Goal: Task Accomplishment & Management: Use online tool/utility

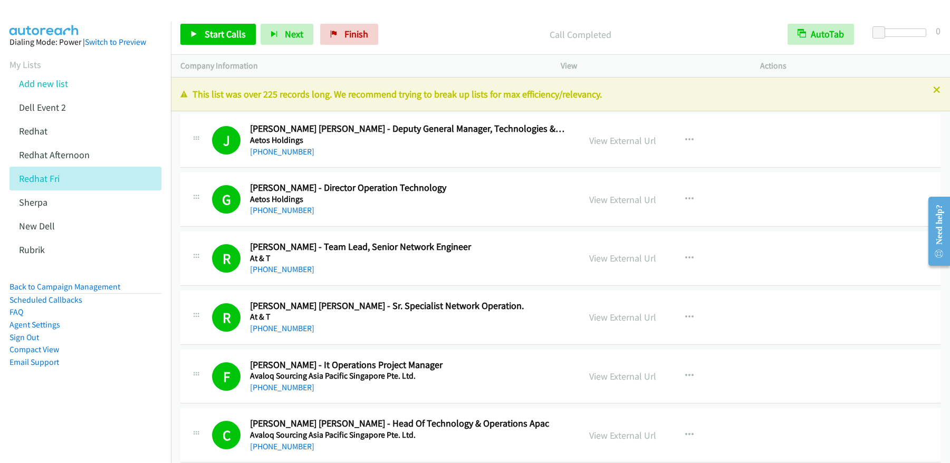
scroll to position [7758, 0]
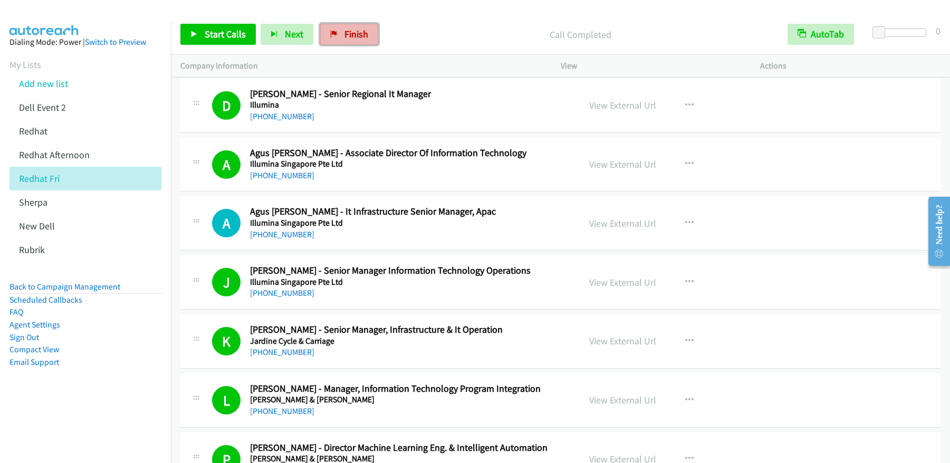
click at [351, 41] on link "Finish" at bounding box center [349, 34] width 58 height 21
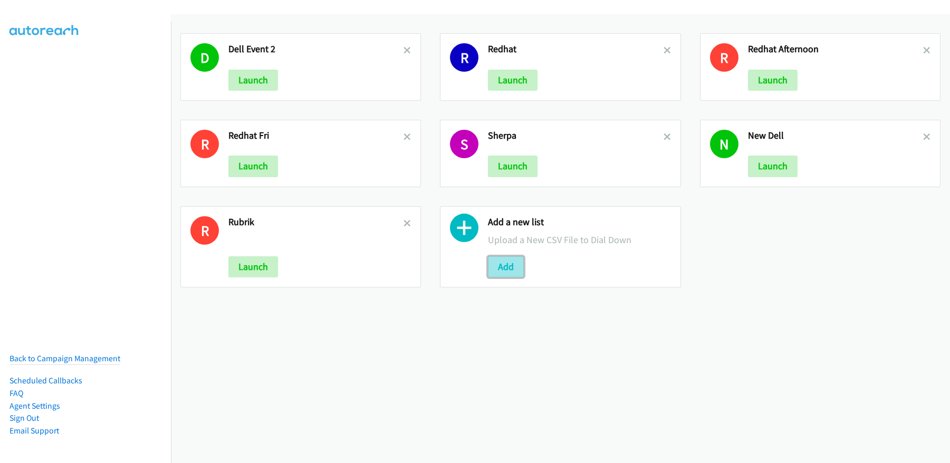
click at [504, 272] on button "Add" at bounding box center [506, 266] width 36 height 21
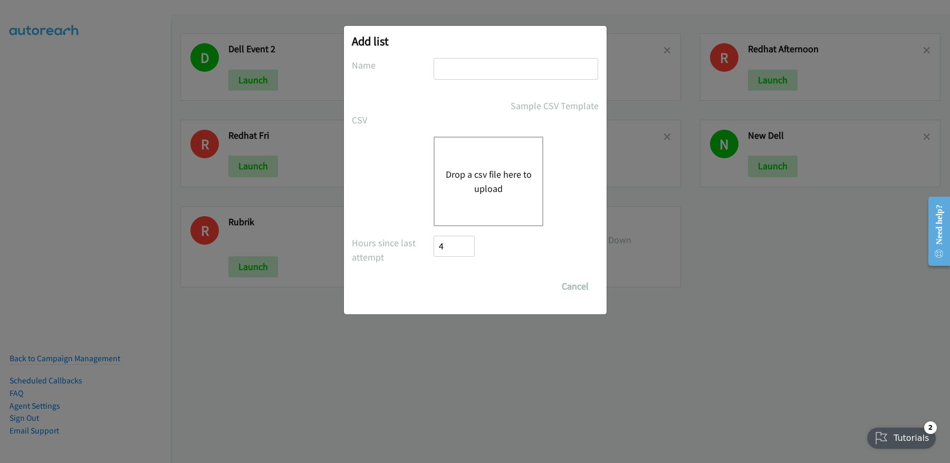
click at [474, 73] on input "text" at bounding box center [515, 69] width 165 height 22
type input "cisco"
click at [491, 187] on button "Drop a csv file here to upload" at bounding box center [488, 181] width 86 height 28
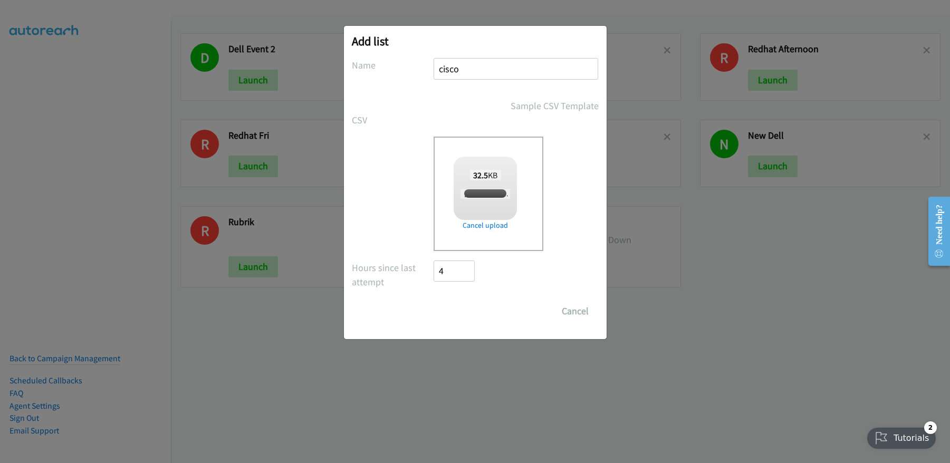
checkbox input "true"
click at [469, 308] on input "Save List" at bounding box center [461, 311] width 55 height 21
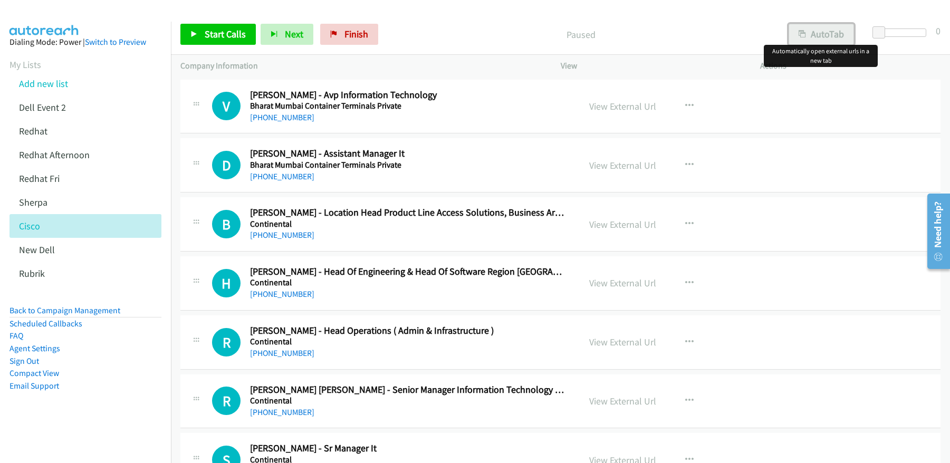
click at [823, 35] on button "AutoTab" at bounding box center [820, 34] width 65 height 21
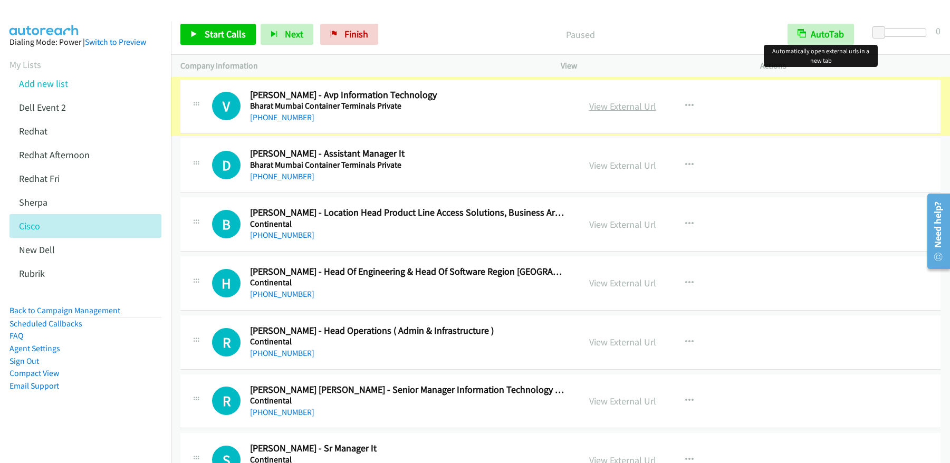
click at [615, 108] on link "View External Url" at bounding box center [622, 106] width 67 height 12
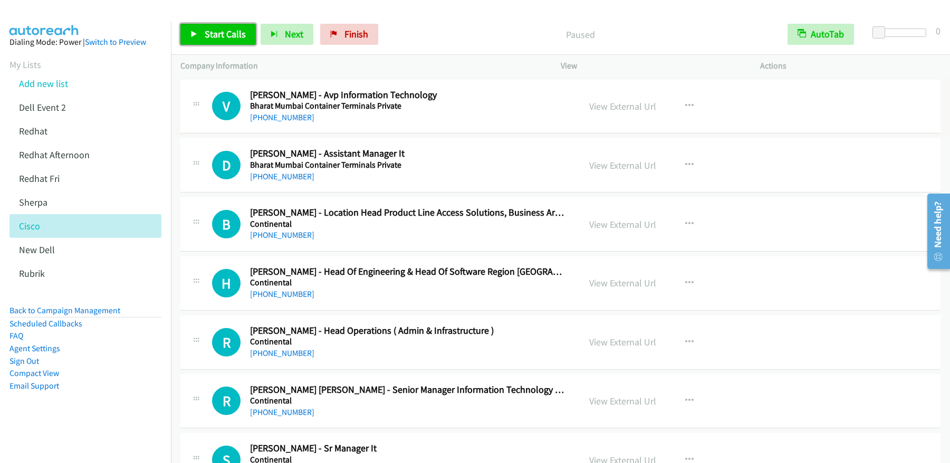
click at [216, 36] on span "Start Calls" at bounding box center [225, 34] width 41 height 12
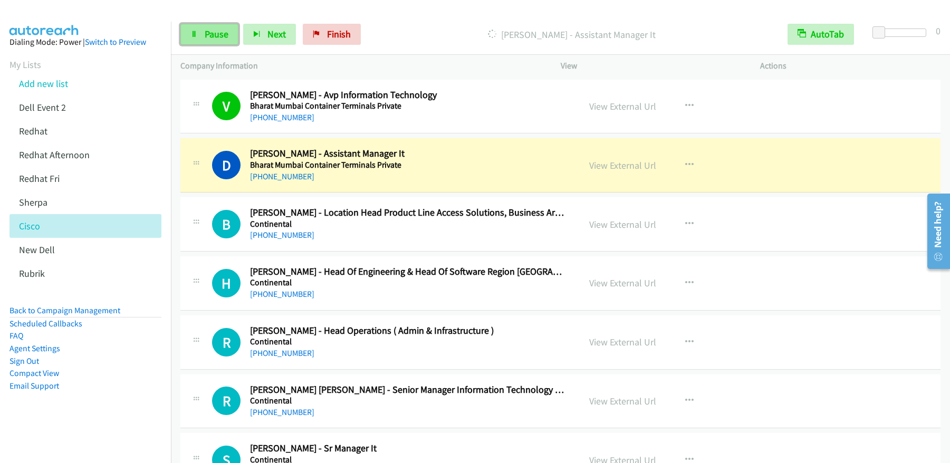
click at [210, 37] on span "Pause" at bounding box center [217, 34] width 24 height 12
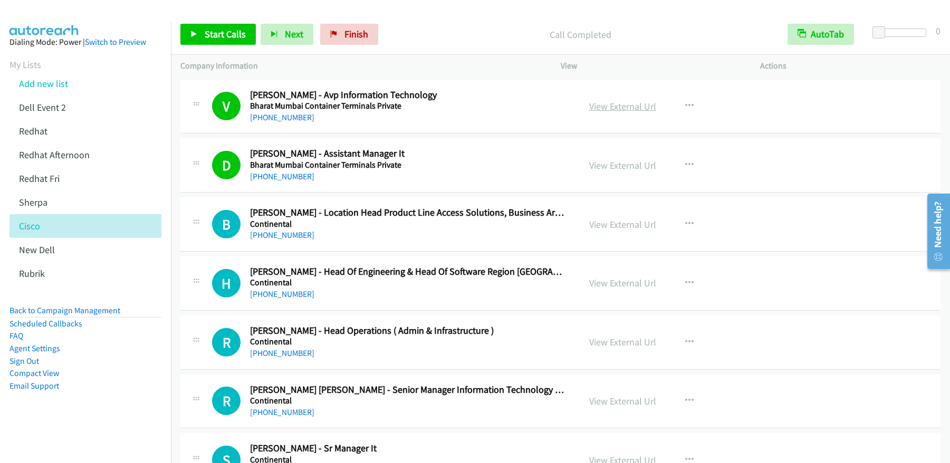
click at [624, 111] on link "View External Url" at bounding box center [622, 106] width 67 height 12
click at [211, 34] on span "Start Calls" at bounding box center [225, 34] width 41 height 12
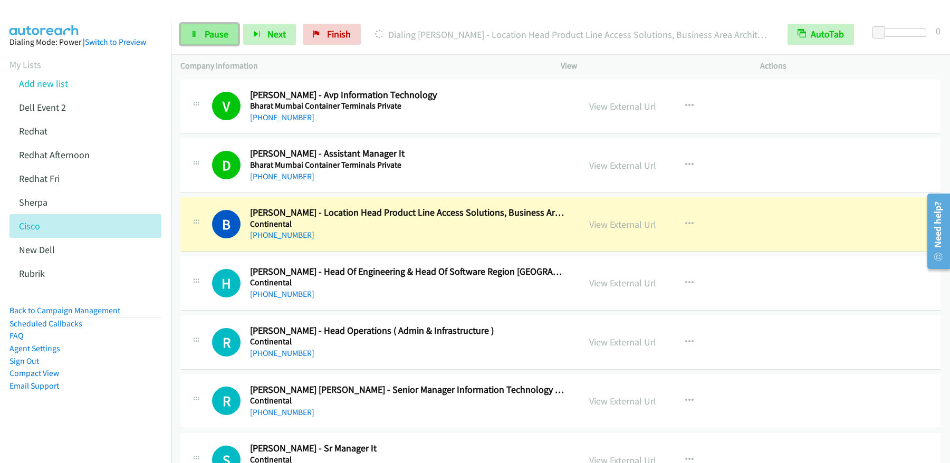
click at [195, 32] on icon at bounding box center [193, 34] width 7 height 7
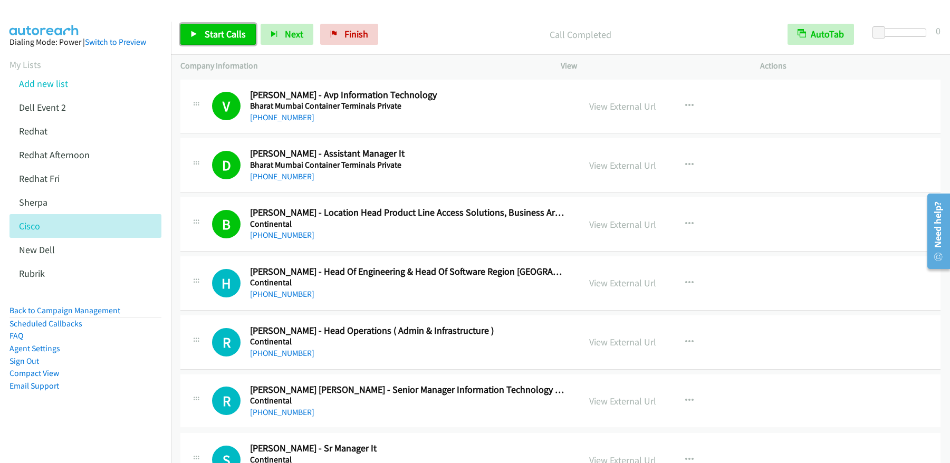
click at [229, 33] on span "Start Calls" at bounding box center [225, 34] width 41 height 12
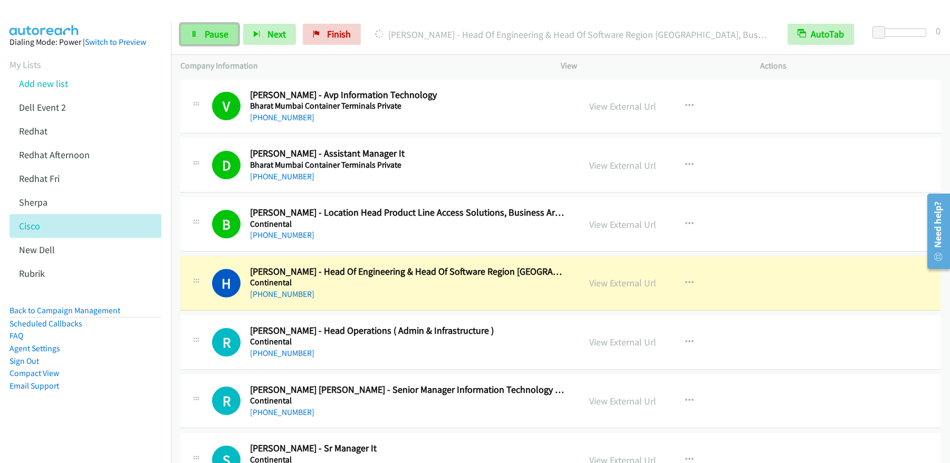
click at [228, 33] on link "Pause" at bounding box center [209, 34] width 58 height 21
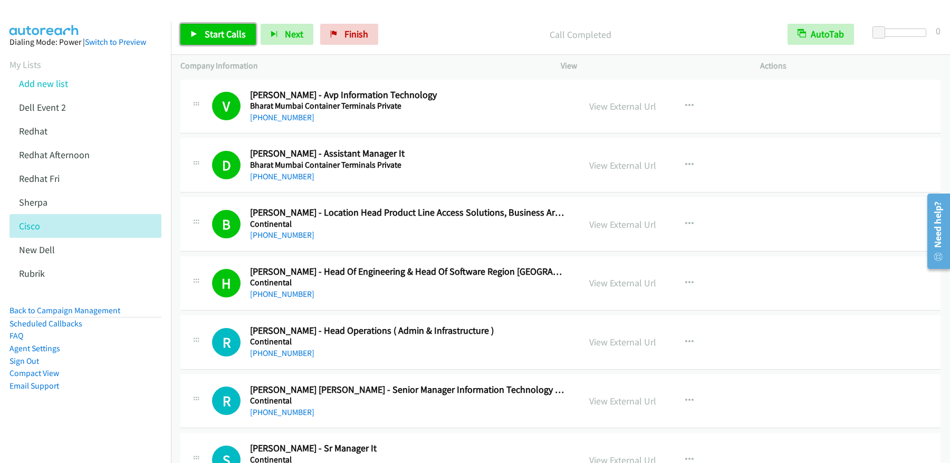
click at [226, 28] on span "Start Calls" at bounding box center [225, 34] width 41 height 12
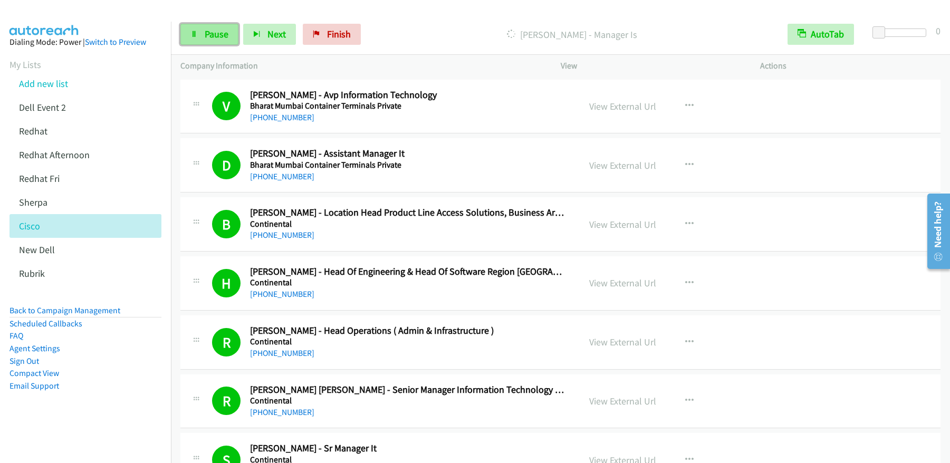
click at [208, 33] on span "Pause" at bounding box center [217, 34] width 24 height 12
drag, startPoint x: 251, startPoint y: 28, endPoint x: 239, endPoint y: 33, distance: 12.5
click at [251, 28] on link "Start Calls" at bounding box center [217, 34] width 75 height 21
click at [226, 33] on span "Pause" at bounding box center [217, 34] width 24 height 12
click at [228, 32] on span "Start Calls" at bounding box center [225, 34] width 41 height 12
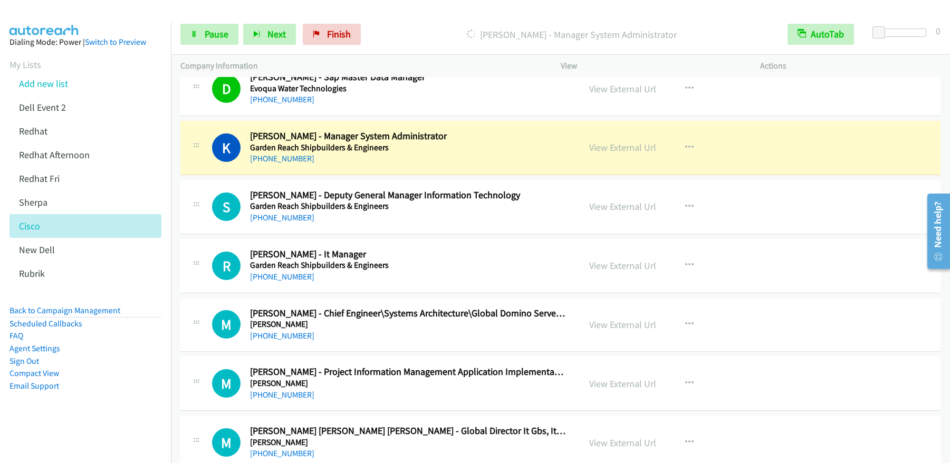
scroll to position [2592, 0]
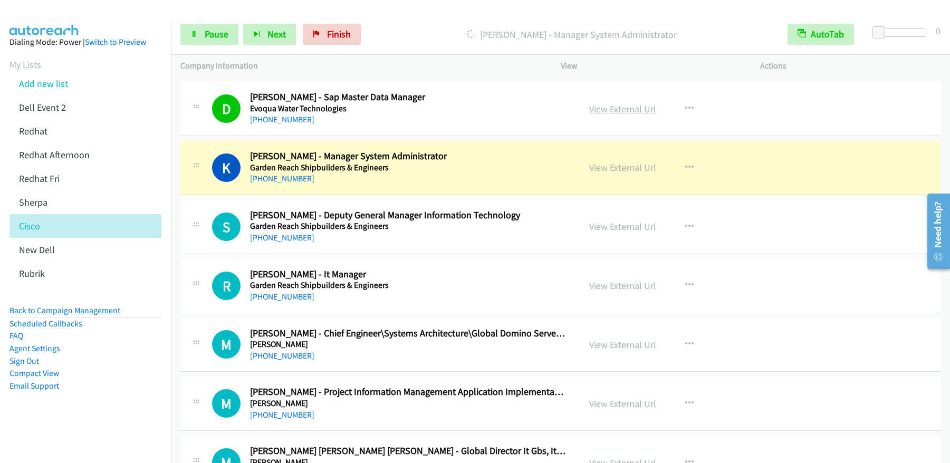
click at [612, 110] on link "View External Url" at bounding box center [622, 109] width 67 height 12
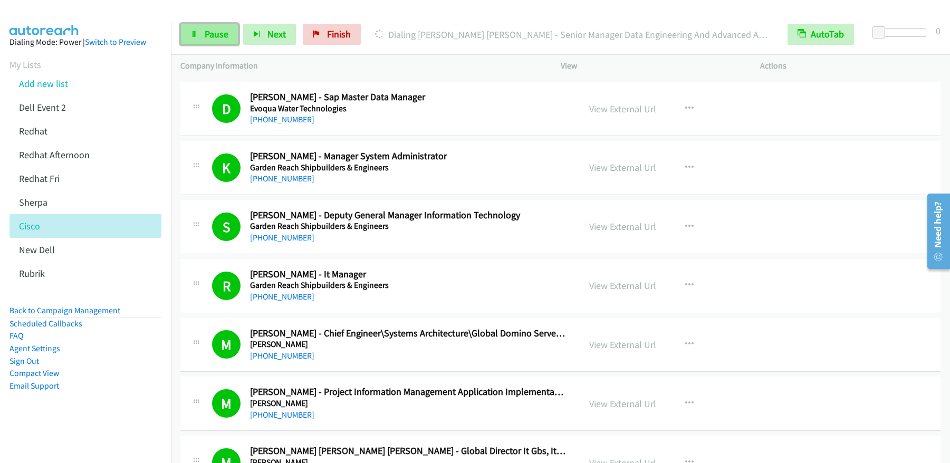
click at [216, 37] on span "Pause" at bounding box center [217, 34] width 24 height 12
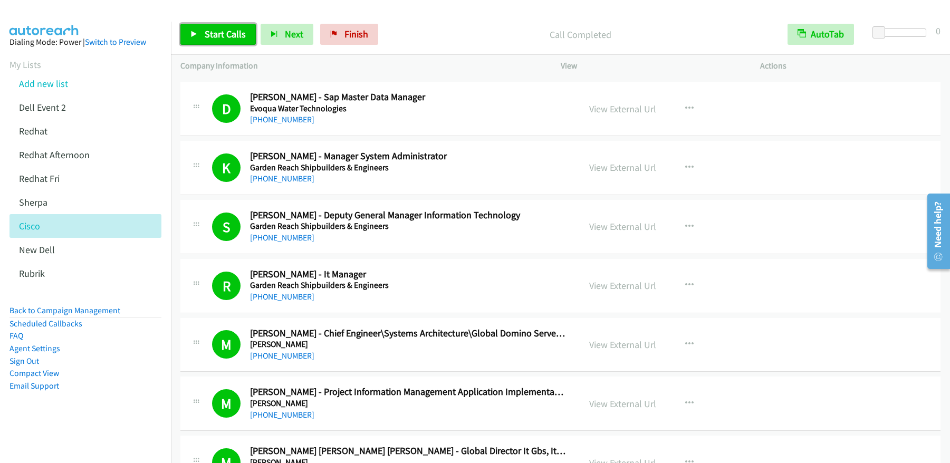
click at [230, 36] on span "Start Calls" at bounding box center [225, 34] width 41 height 12
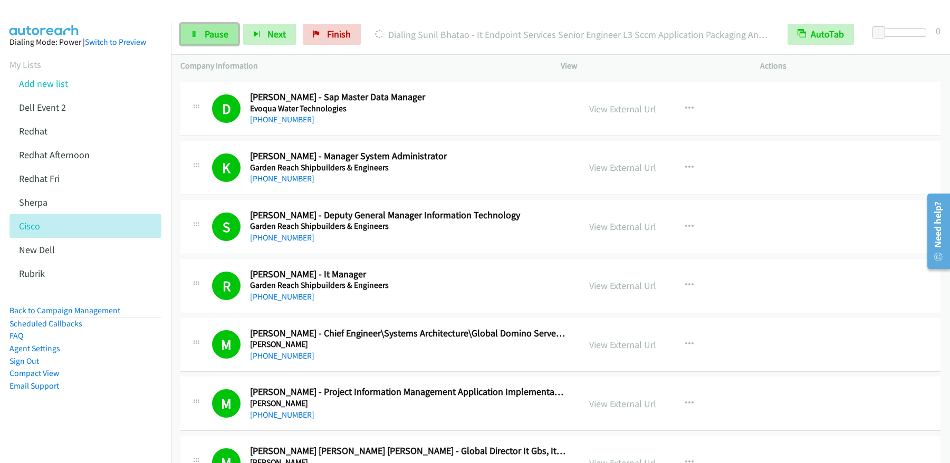
click at [208, 37] on span "Pause" at bounding box center [217, 34] width 24 height 12
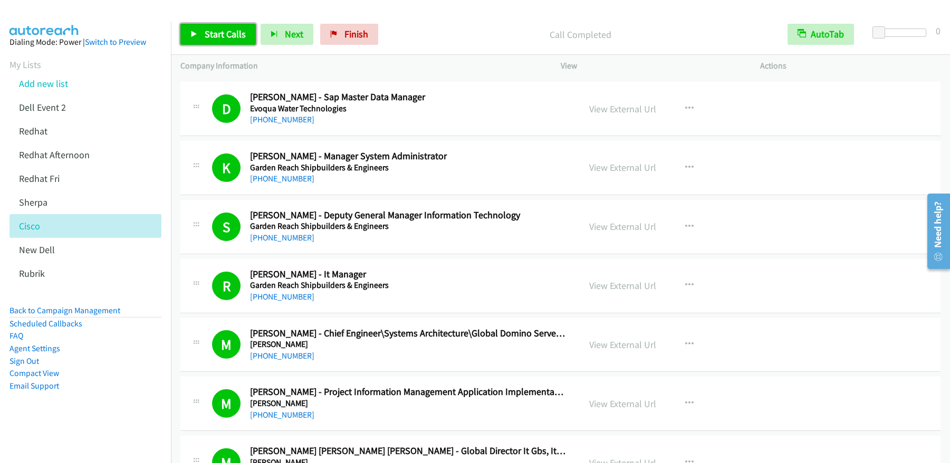
click at [205, 41] on link "Start Calls" at bounding box center [217, 34] width 75 height 21
click at [216, 41] on link "Pause" at bounding box center [209, 34] width 58 height 21
click at [239, 40] on link "Start Calls" at bounding box center [217, 34] width 75 height 21
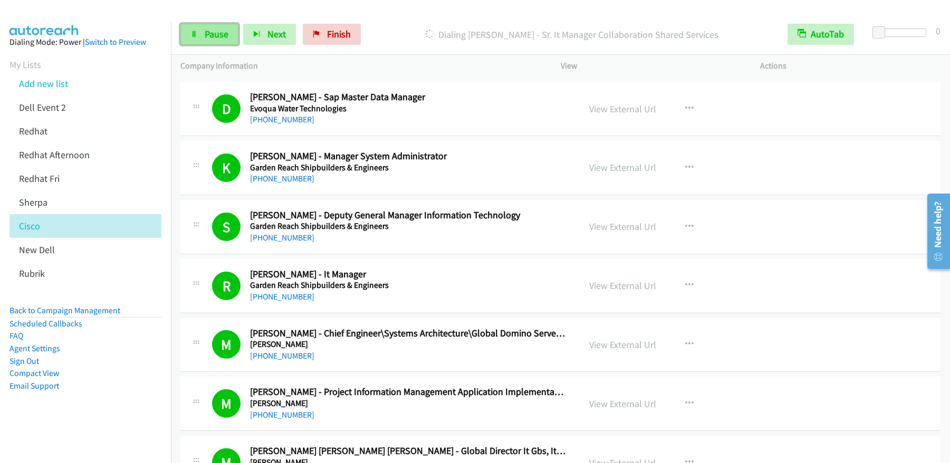
click at [217, 41] on link "Pause" at bounding box center [209, 34] width 58 height 21
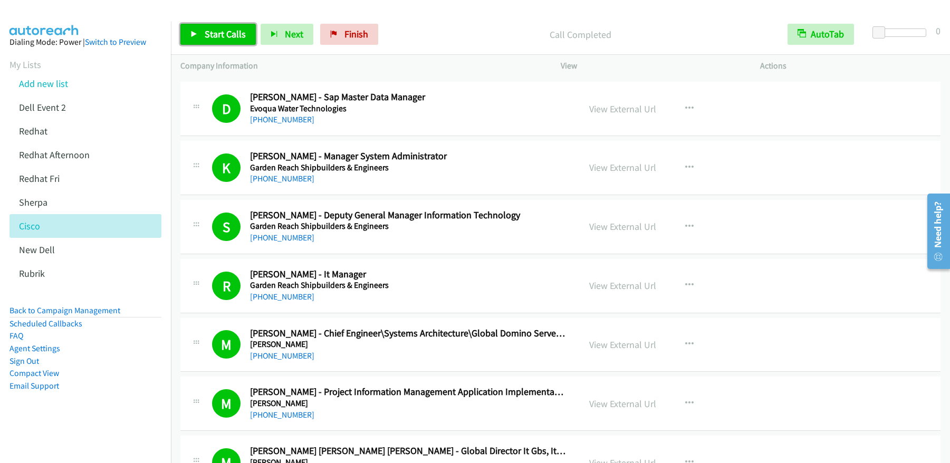
click at [228, 43] on link "Start Calls" at bounding box center [217, 34] width 75 height 21
click at [205, 38] on span "Pause" at bounding box center [217, 34] width 24 height 12
click at [224, 36] on span "Start Calls" at bounding box center [225, 34] width 41 height 12
click at [199, 36] on link "Pause" at bounding box center [209, 34] width 58 height 21
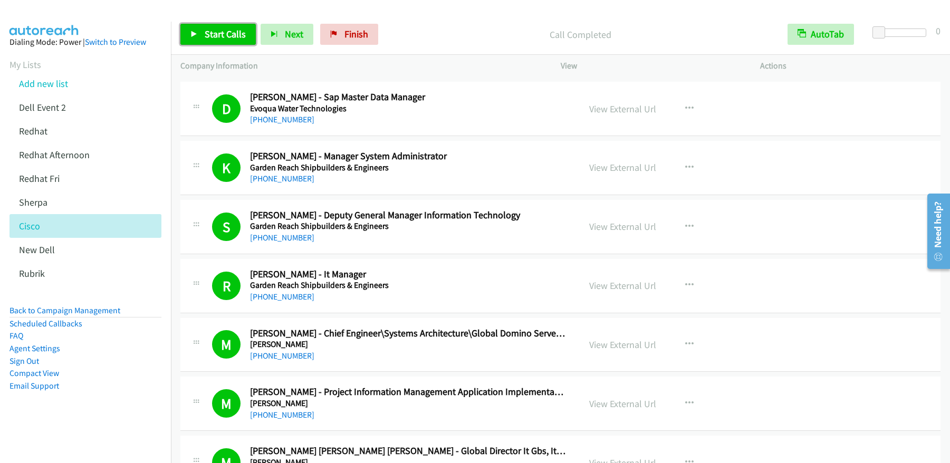
click at [203, 37] on link "Start Calls" at bounding box center [217, 34] width 75 height 21
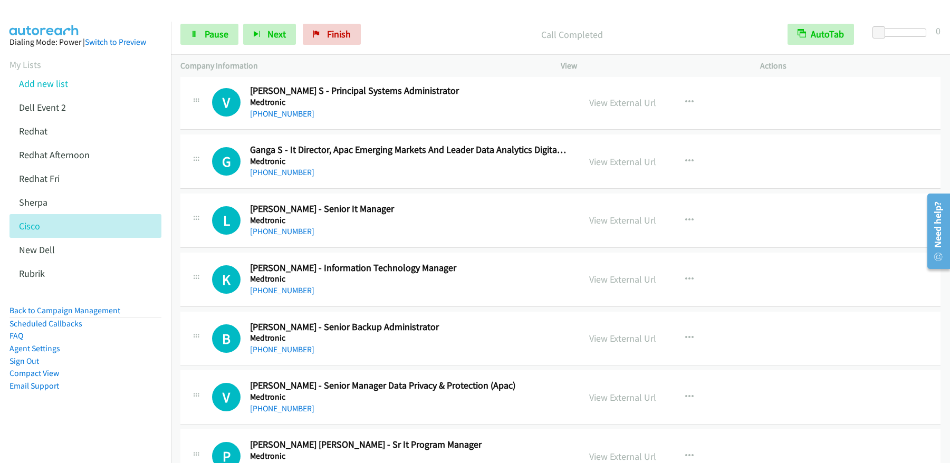
scroll to position [5074, 0]
click at [218, 38] on span "Pause" at bounding box center [217, 34] width 24 height 12
click at [216, 37] on span "Start Calls" at bounding box center [225, 34] width 41 height 12
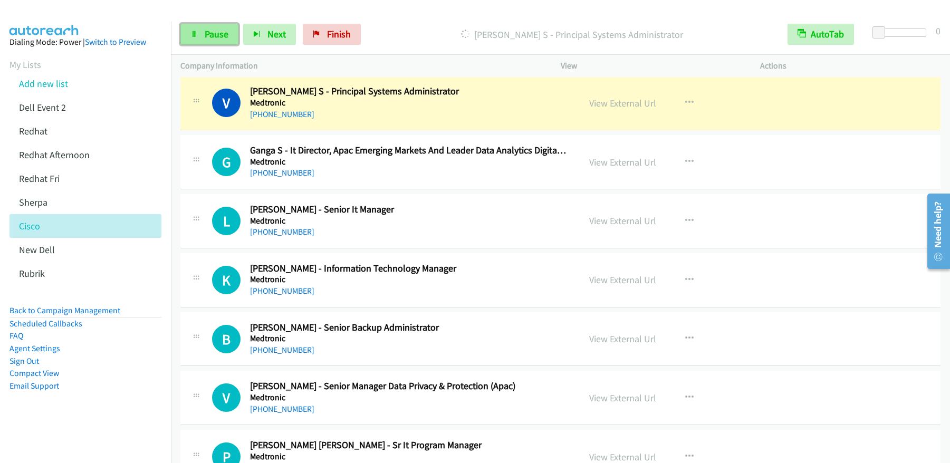
click at [220, 31] on span "Pause" at bounding box center [217, 34] width 24 height 12
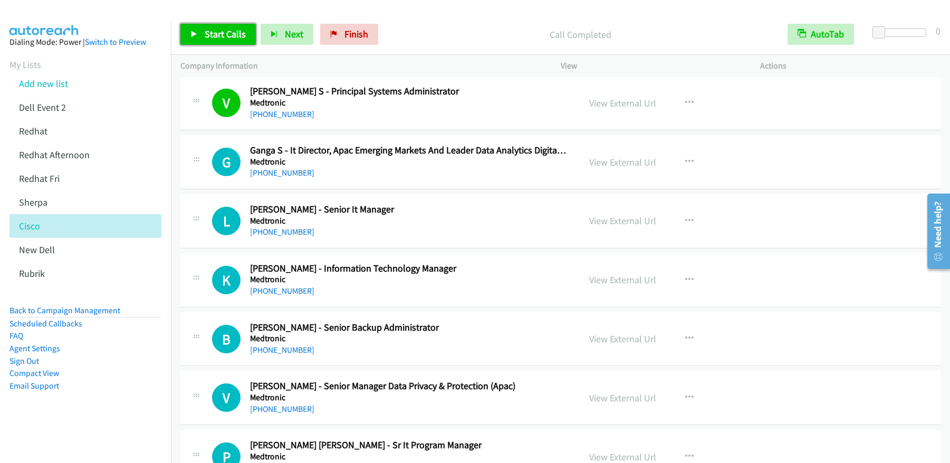
click at [229, 31] on span "Start Calls" at bounding box center [225, 34] width 41 height 12
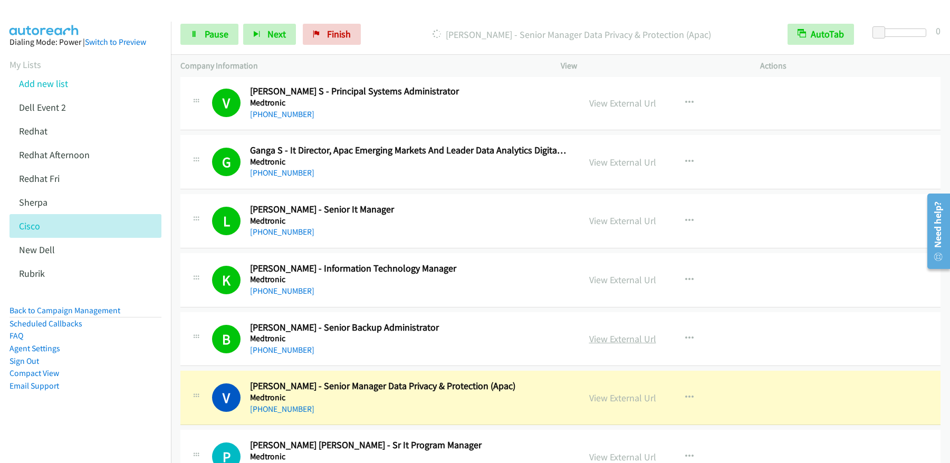
click at [633, 341] on link "View External Url" at bounding box center [622, 339] width 67 height 12
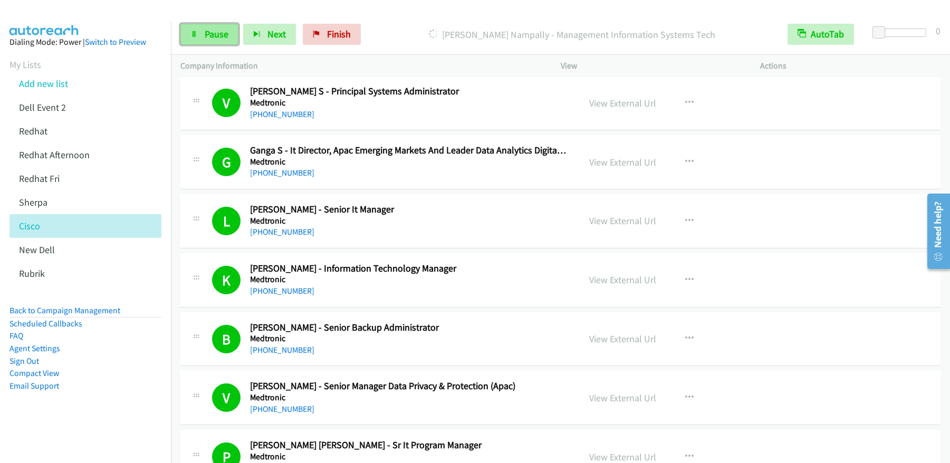
click at [215, 38] on span "Pause" at bounding box center [217, 34] width 24 height 12
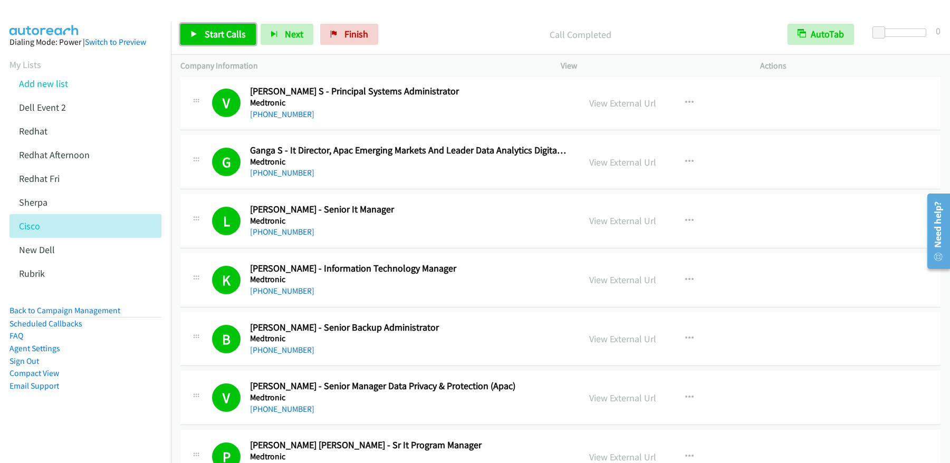
click at [215, 35] on span "Start Calls" at bounding box center [225, 34] width 41 height 12
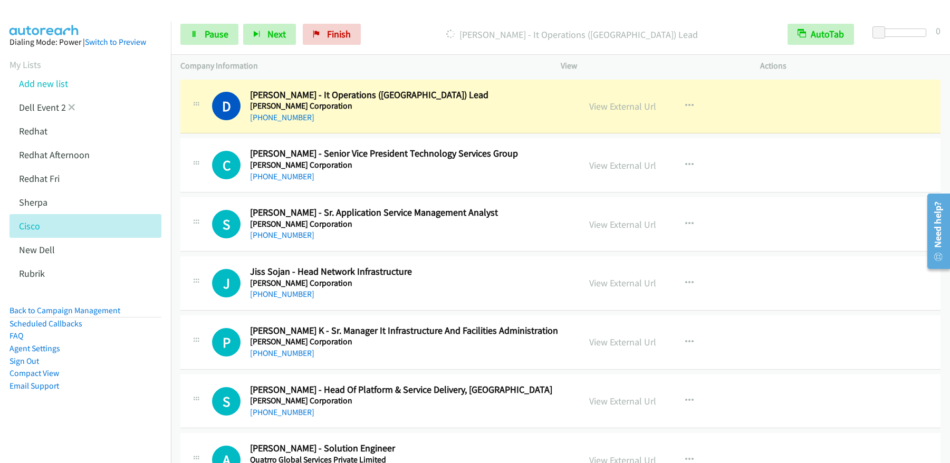
scroll to position [5952, 0]
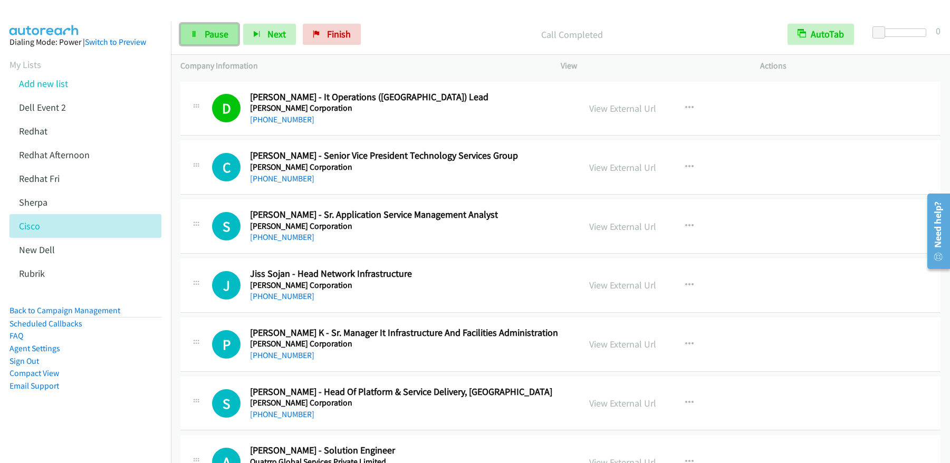
click at [229, 37] on link "Pause" at bounding box center [209, 34] width 58 height 21
click at [228, 40] on link "Start Calls" at bounding box center [217, 34] width 75 height 21
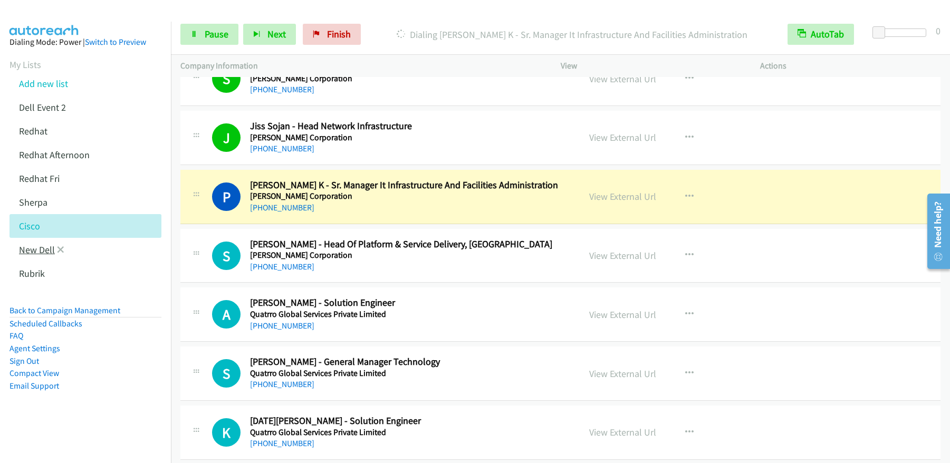
scroll to position [6115, 0]
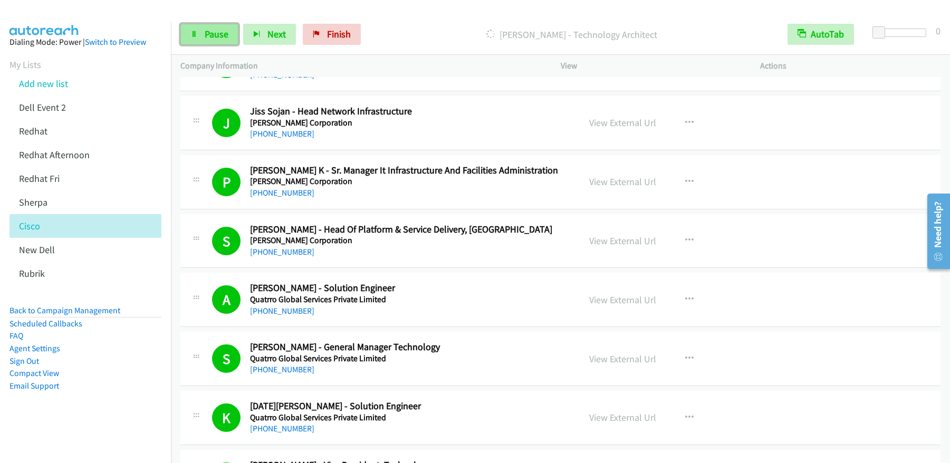
click at [220, 43] on link "Pause" at bounding box center [209, 34] width 58 height 21
click at [240, 36] on span "Start Calls" at bounding box center [225, 34] width 41 height 12
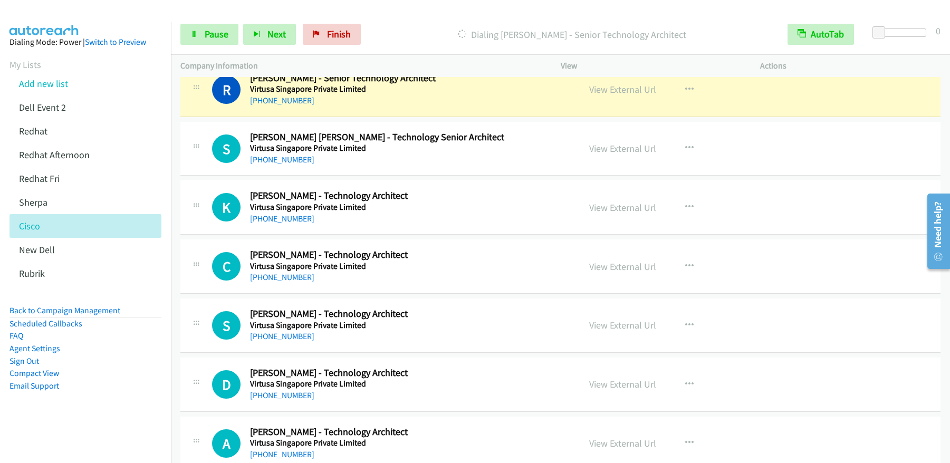
scroll to position [7150, 0]
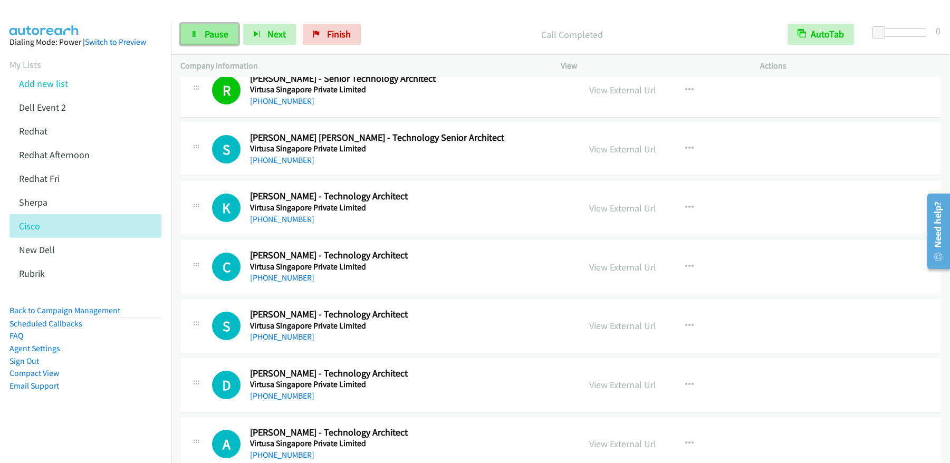
click at [209, 33] on span "Pause" at bounding box center [217, 34] width 24 height 12
click at [209, 33] on span "Start Calls" at bounding box center [225, 34] width 41 height 12
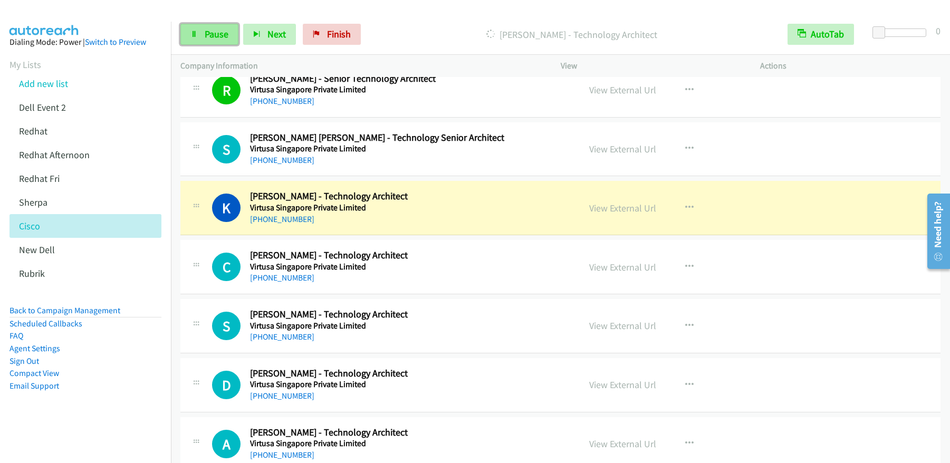
click at [216, 38] on span "Pause" at bounding box center [217, 34] width 24 height 12
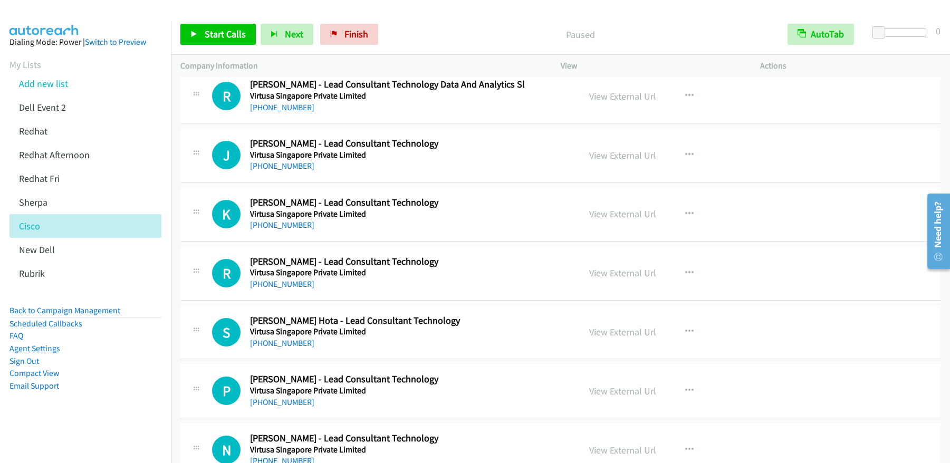
scroll to position [9210, 0]
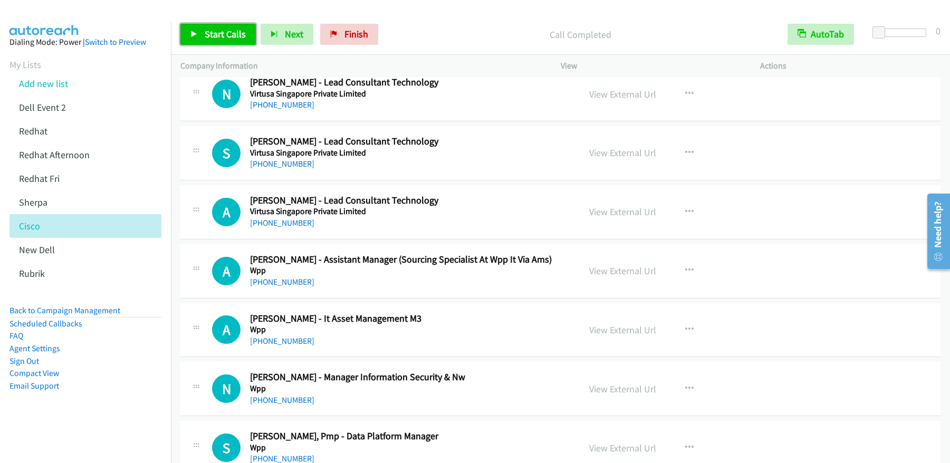
click at [216, 36] on span "Start Calls" at bounding box center [225, 34] width 41 height 12
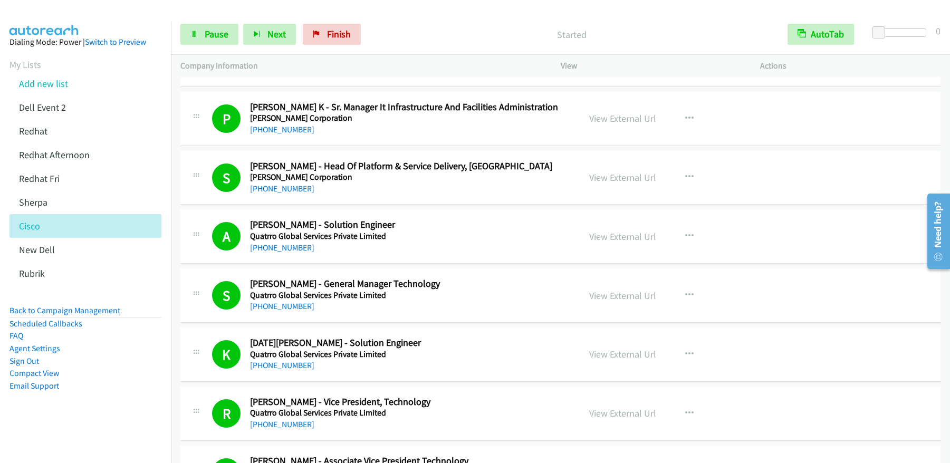
scroll to position [5843, 0]
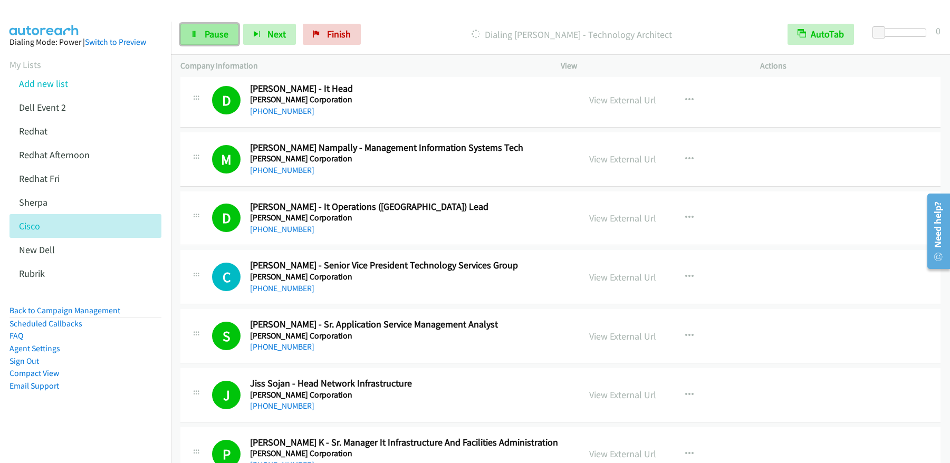
click at [219, 35] on span "Pause" at bounding box center [217, 34] width 24 height 12
click at [206, 28] on span "Start Calls" at bounding box center [225, 34] width 41 height 12
click at [212, 39] on span "Pause" at bounding box center [217, 34] width 24 height 12
click at [210, 41] on link "Start Calls" at bounding box center [217, 34] width 75 height 21
click at [214, 34] on span "Pause" at bounding box center [217, 34] width 24 height 12
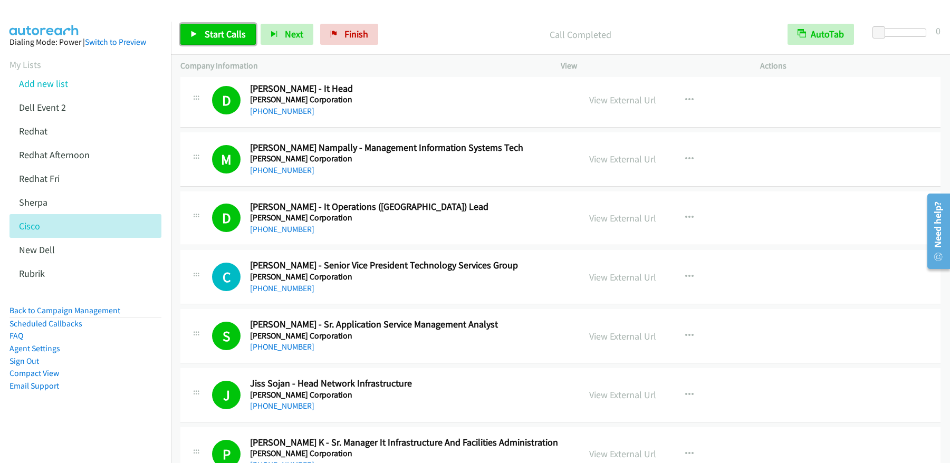
click at [211, 39] on span "Start Calls" at bounding box center [225, 34] width 41 height 12
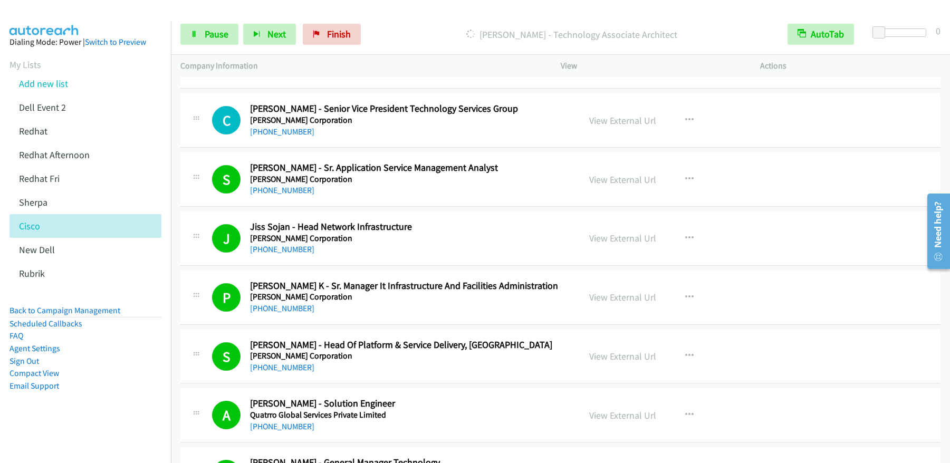
scroll to position [6000, 0]
click at [229, 33] on link "Pause" at bounding box center [209, 34] width 58 height 21
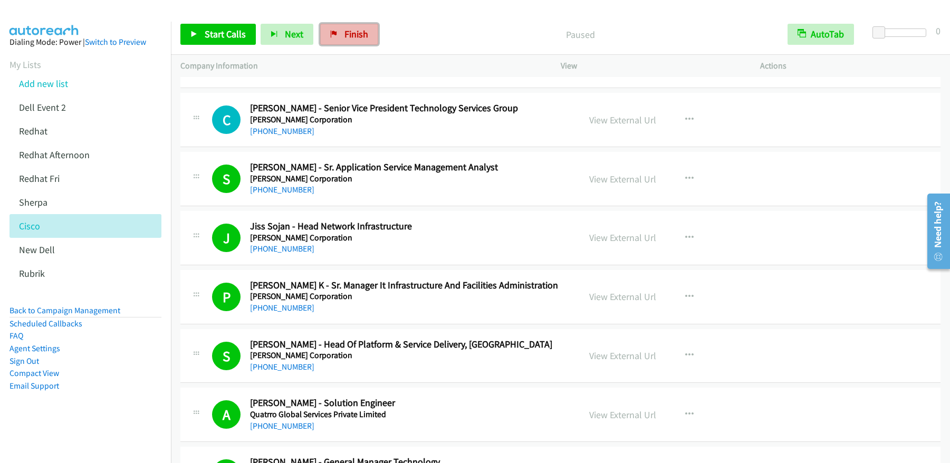
click at [346, 37] on span "Finish" at bounding box center [356, 34] width 24 height 12
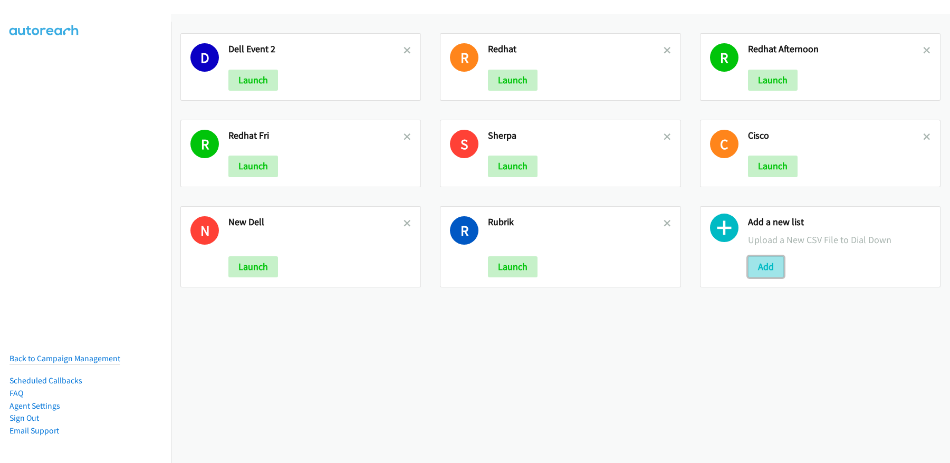
click at [774, 269] on button "Add" at bounding box center [766, 266] width 36 height 21
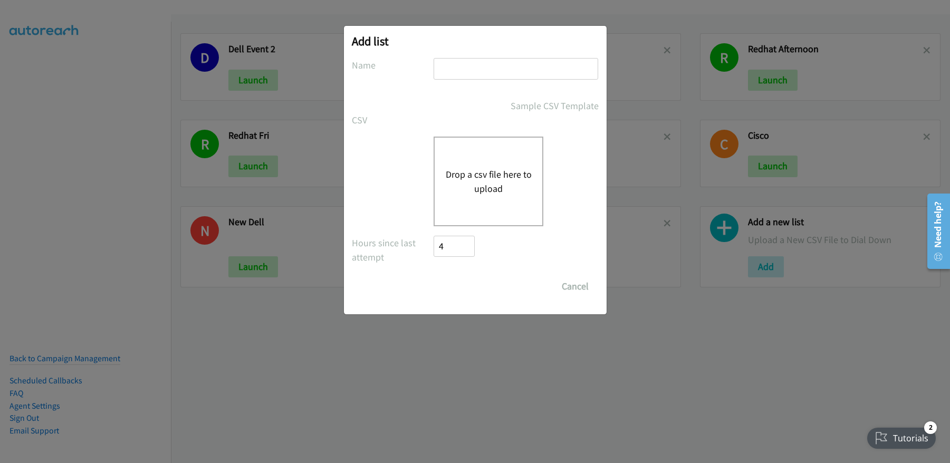
click at [496, 74] on input "text" at bounding box center [515, 69] width 165 height 22
type input "Red Hat"
click at [484, 173] on button "Drop a csv file here to upload" at bounding box center [488, 181] width 86 height 28
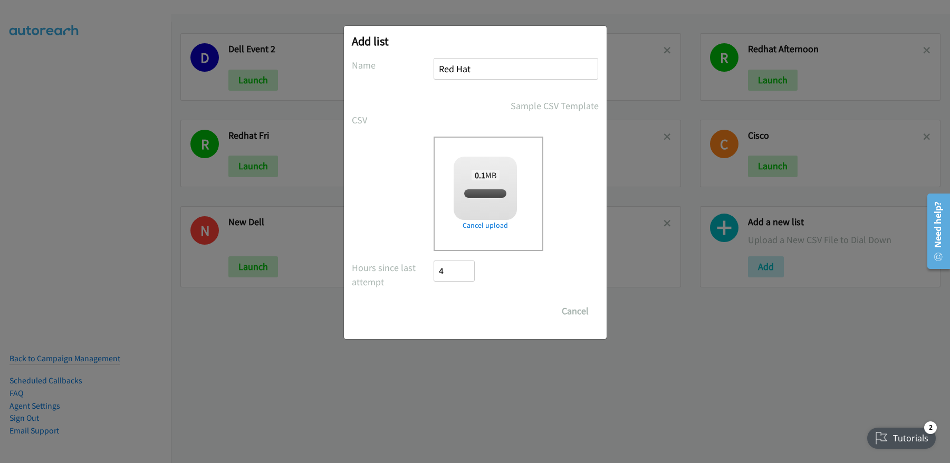
checkbox input "true"
click at [470, 312] on input "Save List" at bounding box center [461, 311] width 55 height 21
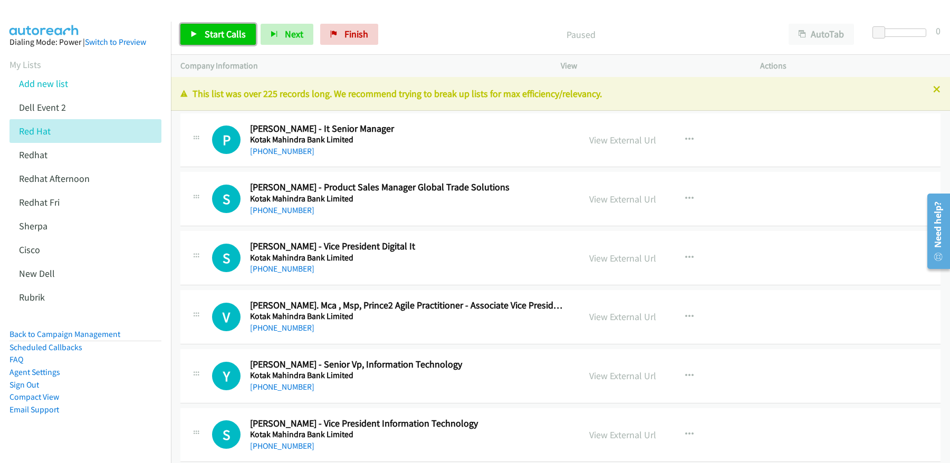
click at [238, 43] on link "Start Calls" at bounding box center [217, 34] width 75 height 21
click at [202, 33] on link "Pause" at bounding box center [209, 34] width 58 height 21
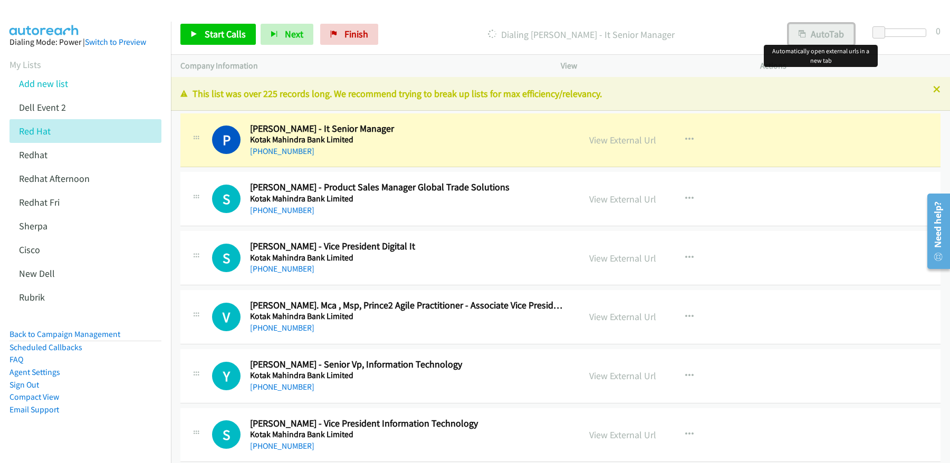
click at [816, 31] on button "AutoTab" at bounding box center [820, 34] width 65 height 21
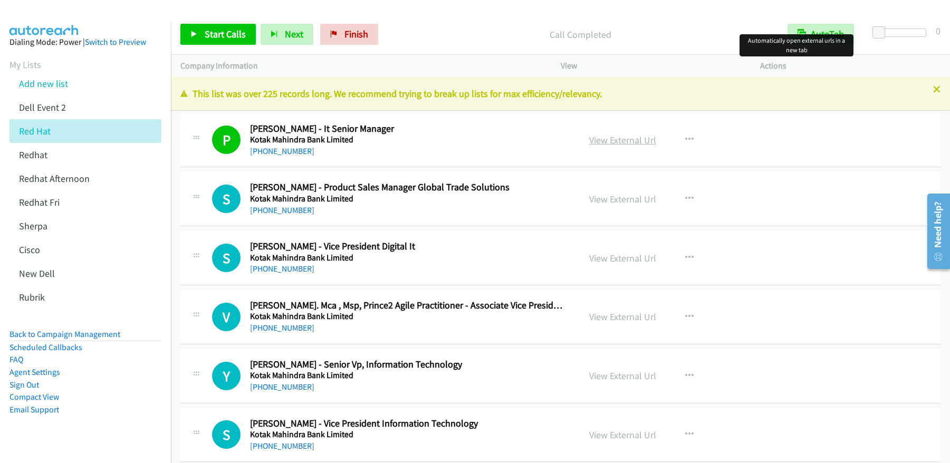
click at [626, 141] on link "View External Url" at bounding box center [622, 140] width 67 height 12
click at [215, 35] on span "Start Calls" at bounding box center [225, 34] width 41 height 12
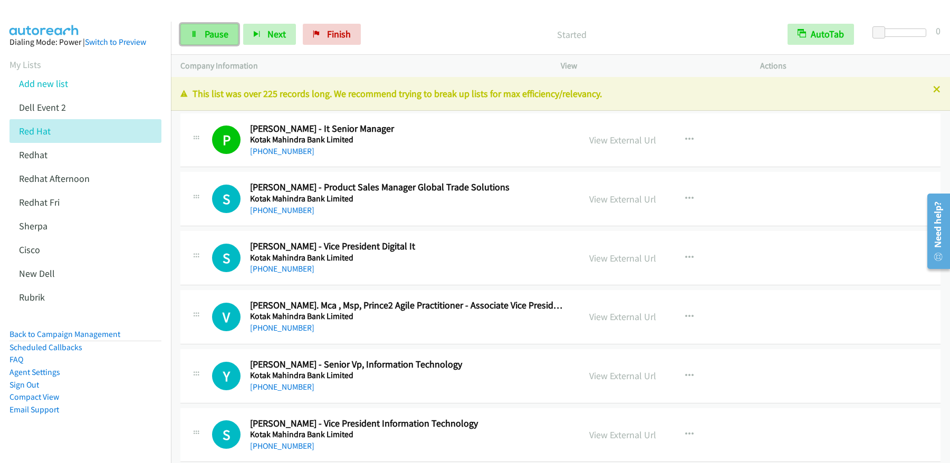
click at [214, 35] on span "Pause" at bounding box center [217, 34] width 24 height 12
drag, startPoint x: 214, startPoint y: 36, endPoint x: 221, endPoint y: 37, distance: 7.0
click at [214, 36] on span "Start Calls" at bounding box center [225, 34] width 41 height 12
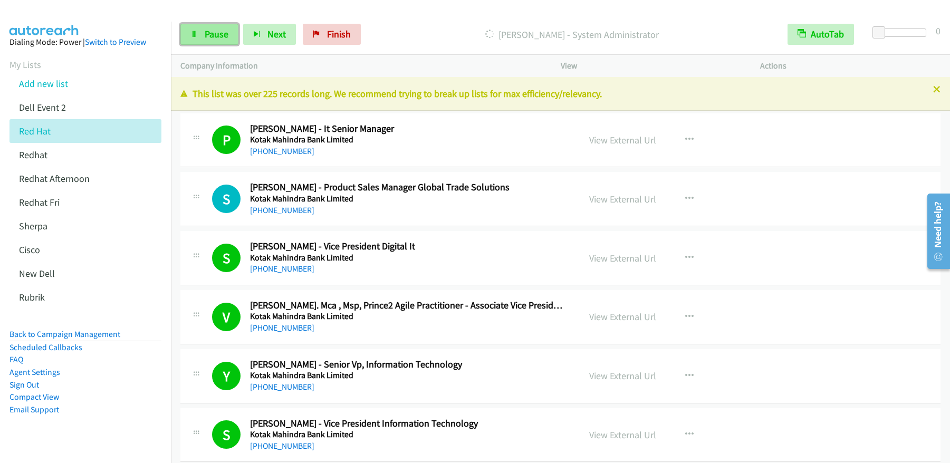
click at [205, 36] on span "Pause" at bounding box center [217, 34] width 24 height 12
click at [223, 36] on span "Start Calls" at bounding box center [225, 34] width 41 height 12
click at [212, 32] on span "Start Calls" at bounding box center [225, 34] width 41 height 12
click at [213, 34] on span "Pause" at bounding box center [217, 34] width 24 height 12
click at [344, 40] on span "Finish" at bounding box center [356, 34] width 24 height 12
